Goal: Information Seeking & Learning: Learn about a topic

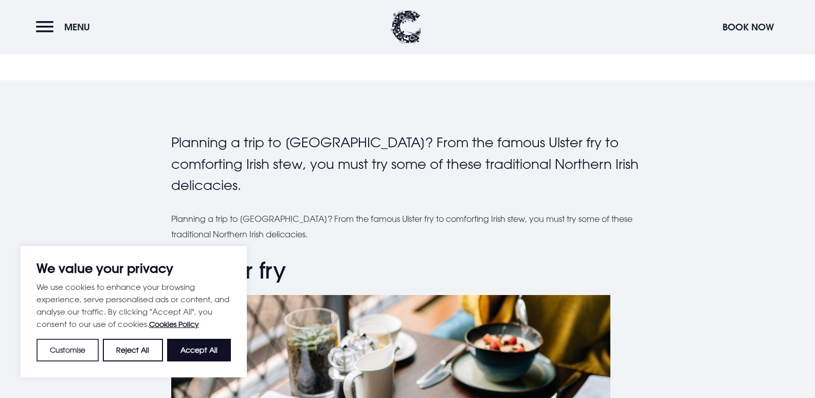
scroll to position [206, 0]
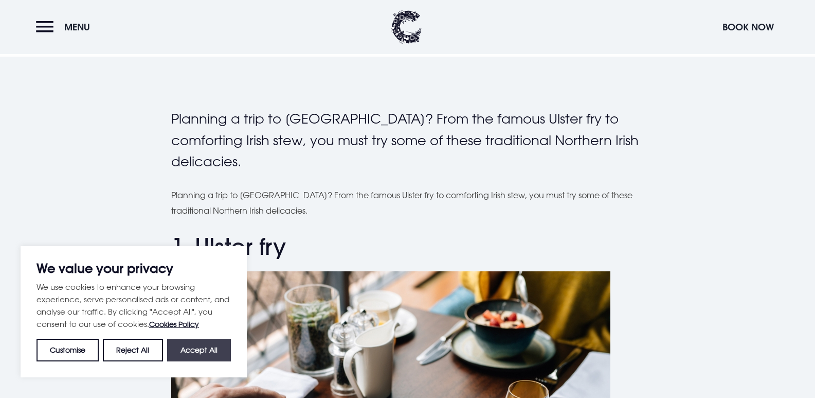
click at [201, 355] on button "Accept All" at bounding box center [199, 349] width 64 height 23
checkbox input "true"
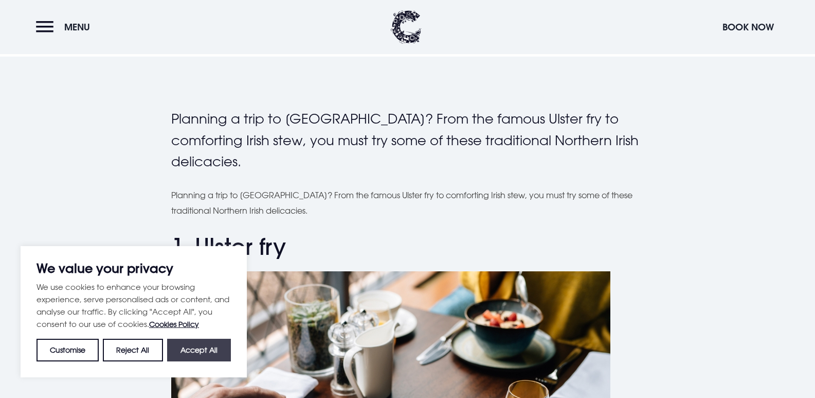
checkbox input "true"
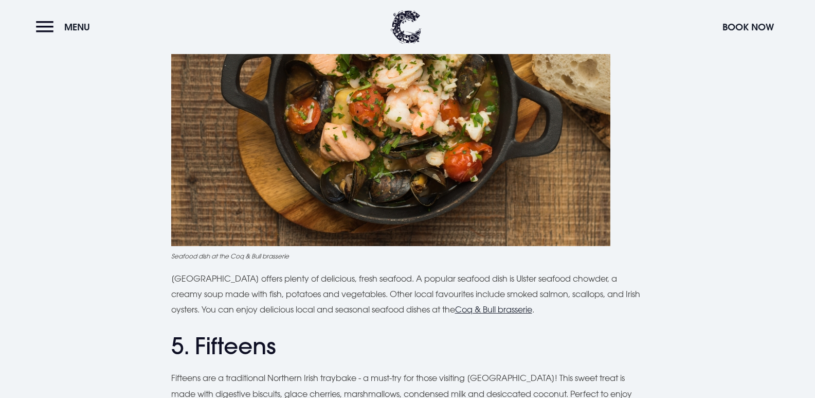
scroll to position [1132, 0]
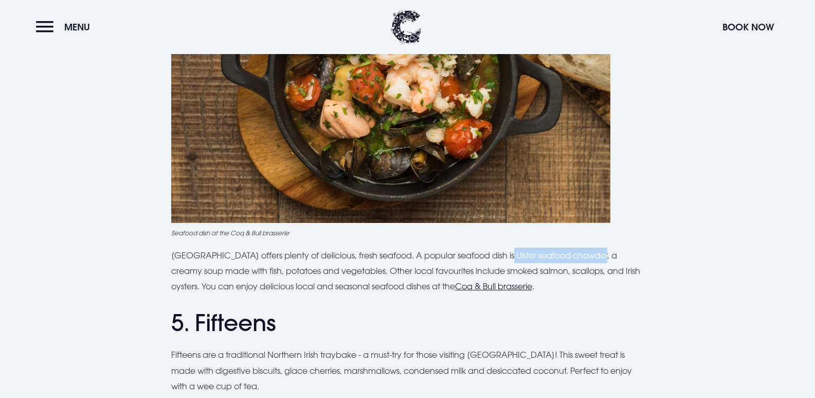
drag, startPoint x: 500, startPoint y: 254, endPoint x: 595, endPoint y: 252, distance: 94.7
click at [595, 252] on p "[GEOGRAPHIC_DATA] offers plenty of delicious, fresh seafood. A popular seafood …" at bounding box center [407, 270] width 473 height 47
copy p "Ulster seafood chowder,"
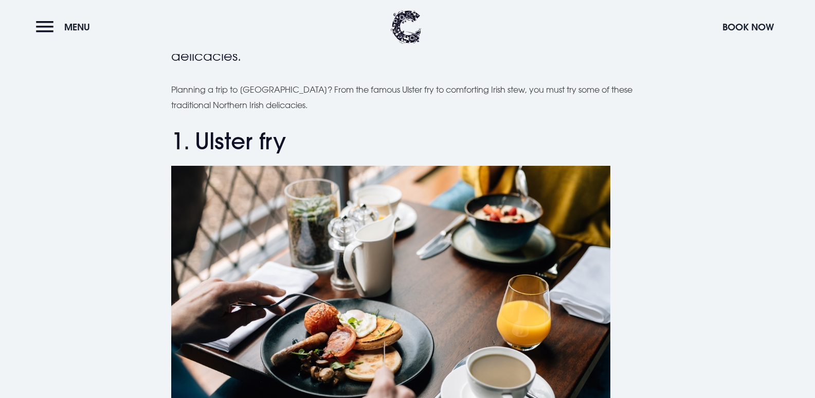
scroll to position [257, 0]
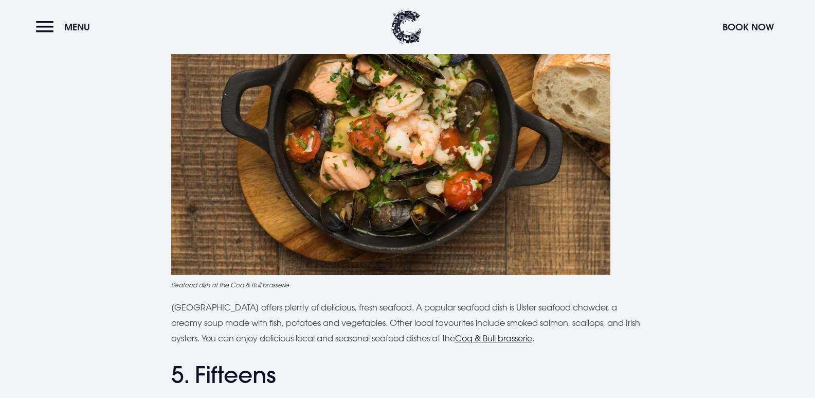
scroll to position [1235, 0]
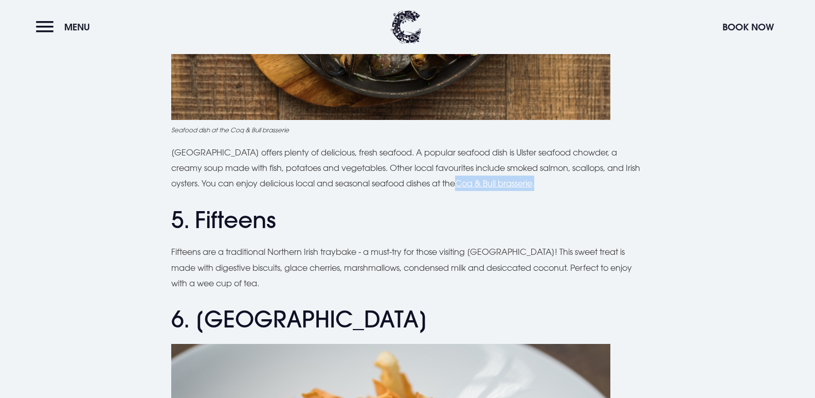
drag, startPoint x: 548, startPoint y: 185, endPoint x: 464, endPoint y: 186, distance: 84.4
click at [464, 186] on p "[GEOGRAPHIC_DATA] offers plenty of delicious, fresh seafood. A popular seafood …" at bounding box center [407, 168] width 473 height 47
click at [493, 185] on u "Coq & Bull brasserie" at bounding box center [493, 183] width 77 height 10
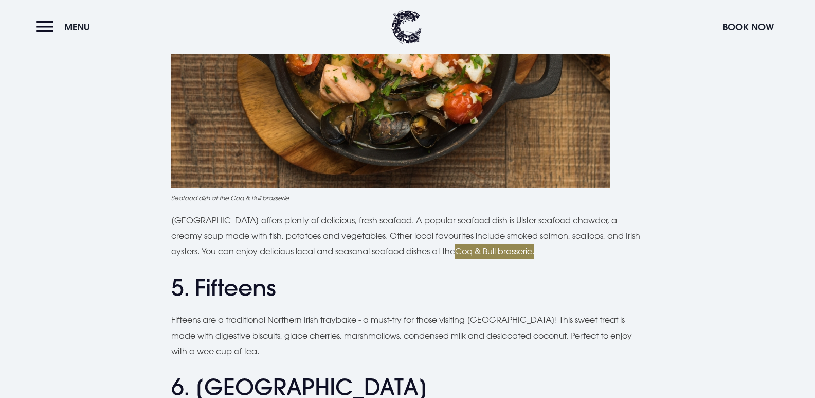
scroll to position [1132, 0]
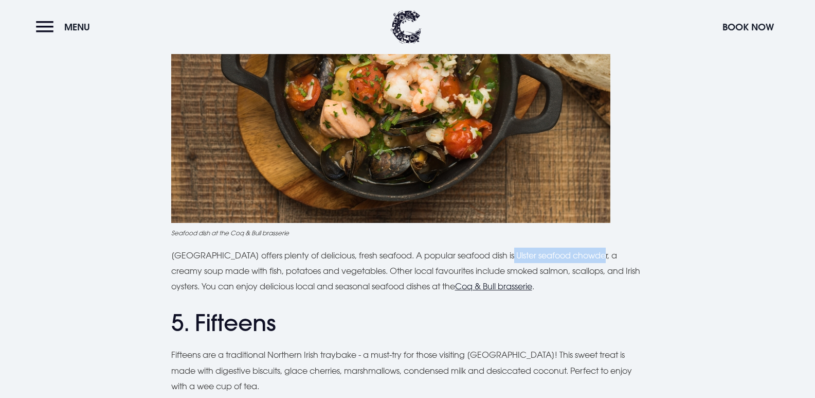
drag, startPoint x: 499, startPoint y: 254, endPoint x: 568, endPoint y: 245, distance: 70.0
click at [594, 250] on p "[GEOGRAPHIC_DATA] offers plenty of delicious, fresh seafood. A popular seafood …" at bounding box center [407, 270] width 473 height 47
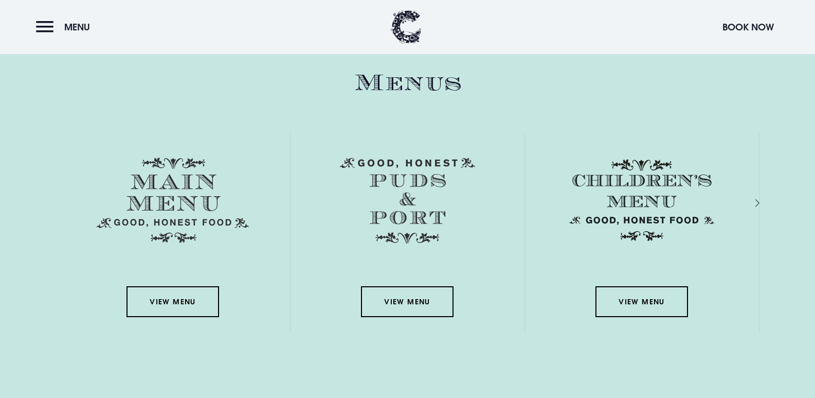
scroll to position [1492, 0]
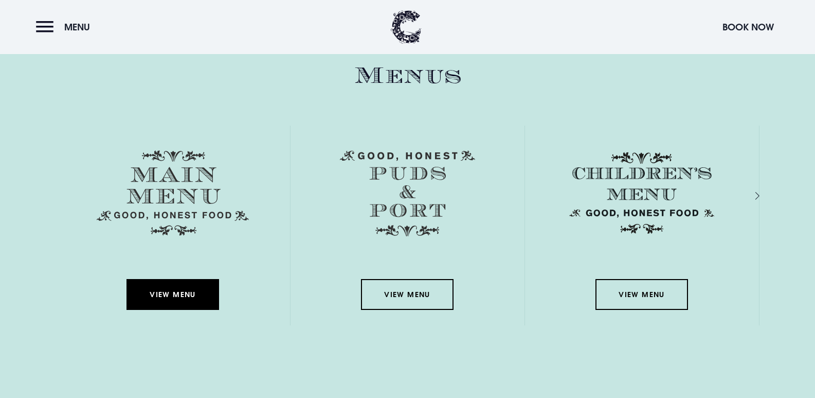
click at [175, 303] on link "View Menu" at bounding box center [173, 294] width 93 height 31
click at [169, 292] on link "View Menu" at bounding box center [173, 294] width 93 height 31
